Goal: Information Seeking & Learning: Find specific page/section

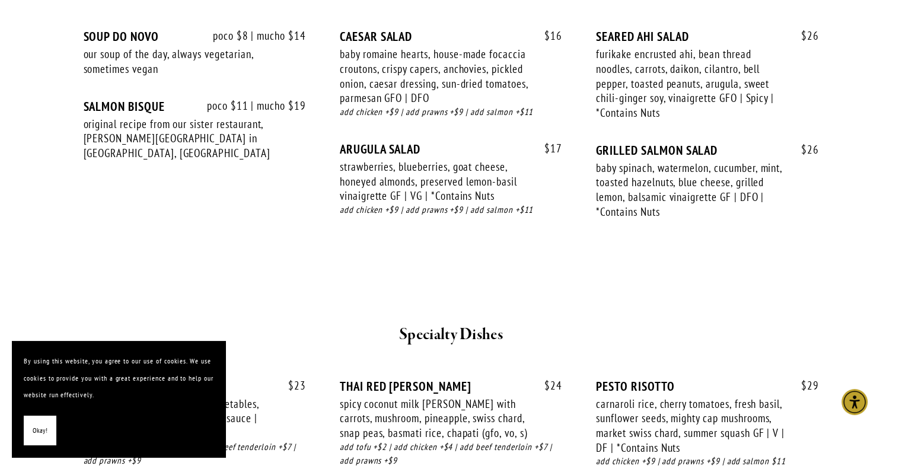
scroll to position [1325, 0]
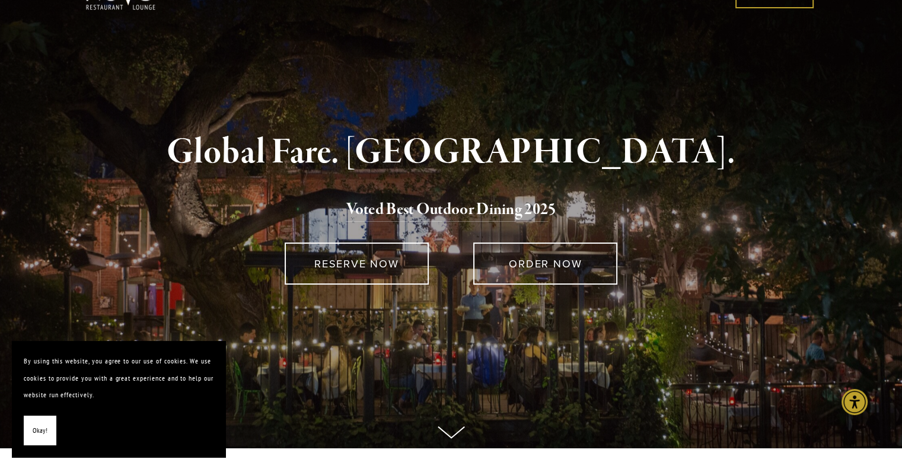
scroll to position [21, 0]
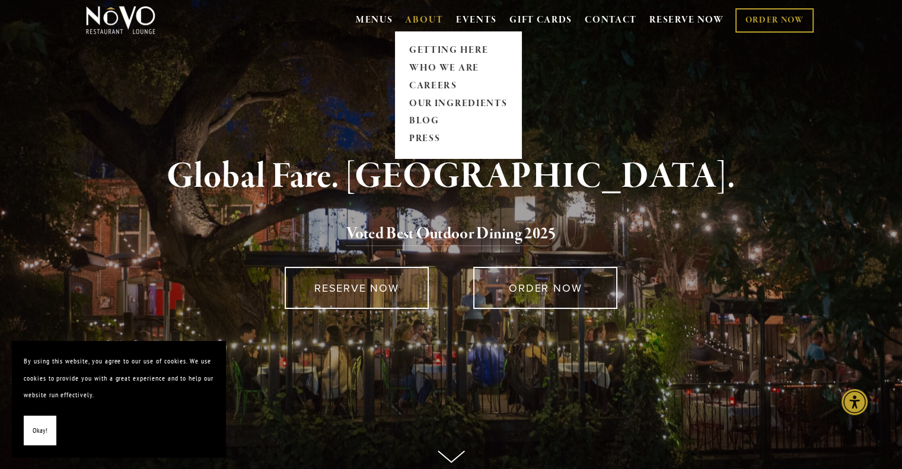
click at [415, 23] on link "ABOUT" at bounding box center [424, 20] width 39 height 12
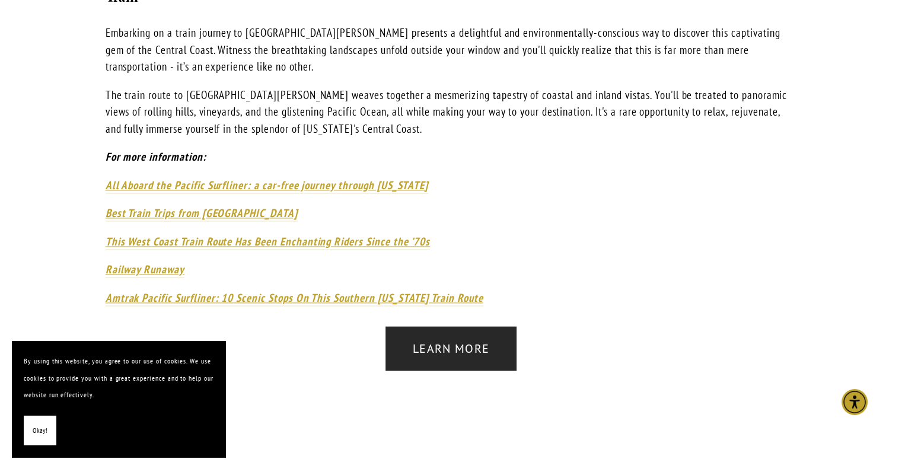
scroll to position [3245, 0]
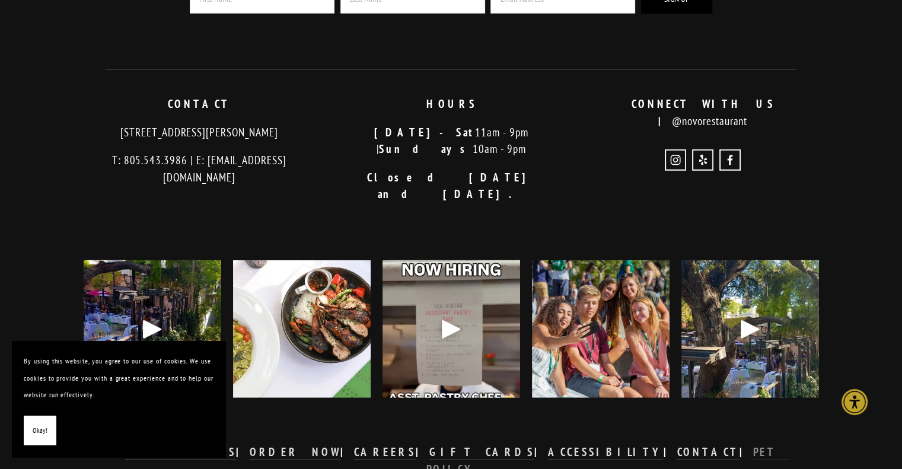
click at [656, 445] on strong "PET POLICY" at bounding box center [607, 460] width 363 height 31
